Goal: Transaction & Acquisition: Purchase product/service

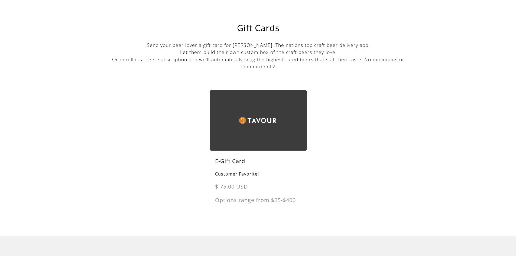
scroll to position [108, 0]
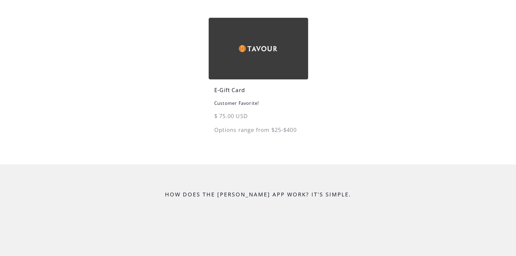
click at [264, 56] on img at bounding box center [258, 48] width 99 height 61
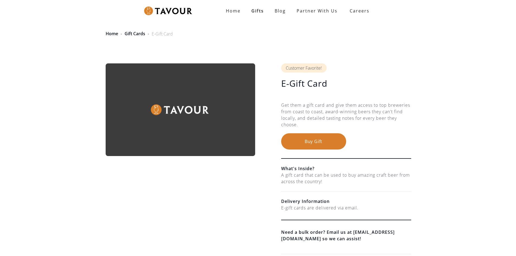
click at [324, 143] on button "Buy Gift" at bounding box center [313, 141] width 65 height 16
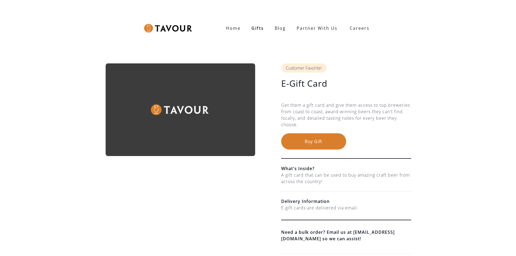
click at [308, 139] on button "Buy Gift" at bounding box center [313, 141] width 65 height 16
